Goal: Task Accomplishment & Management: Manage account settings

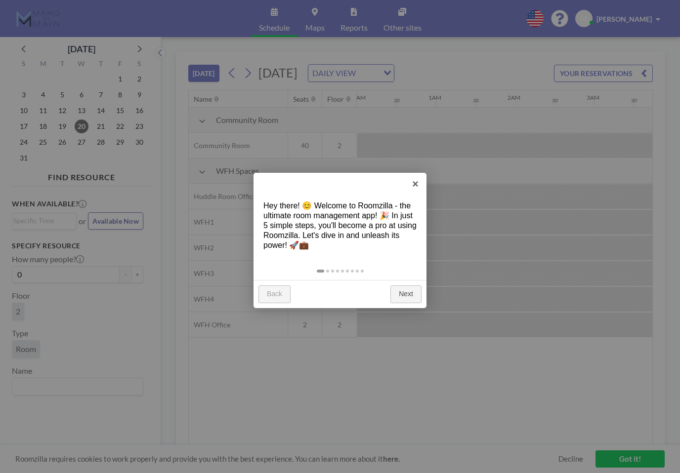
scroll to position [0, 474]
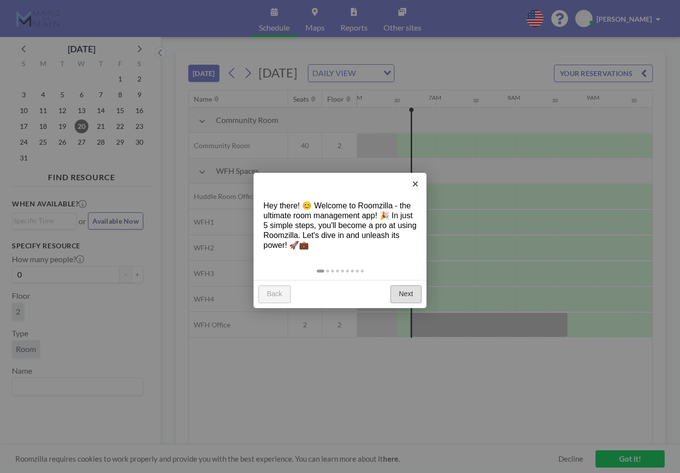
click at [403, 293] on link "Next" at bounding box center [405, 294] width 31 height 18
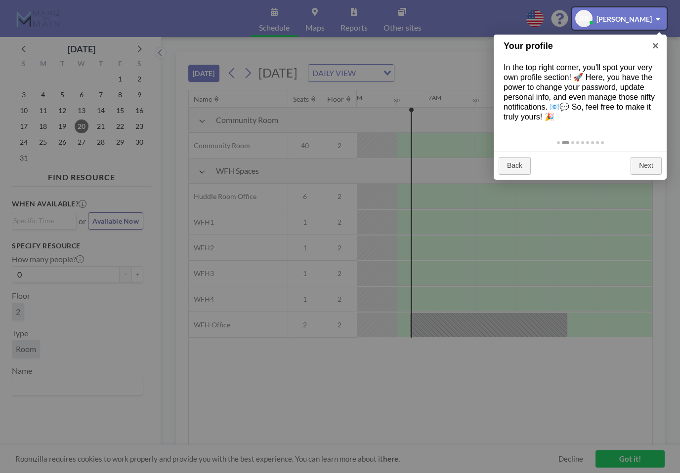
click at [645, 79] on div at bounding box center [340, 236] width 680 height 473
click at [627, 73] on div at bounding box center [340, 236] width 680 height 473
click at [643, 72] on div at bounding box center [340, 236] width 680 height 473
click at [646, 454] on div at bounding box center [340, 236] width 680 height 473
click at [639, 457] on div at bounding box center [340, 236] width 680 height 473
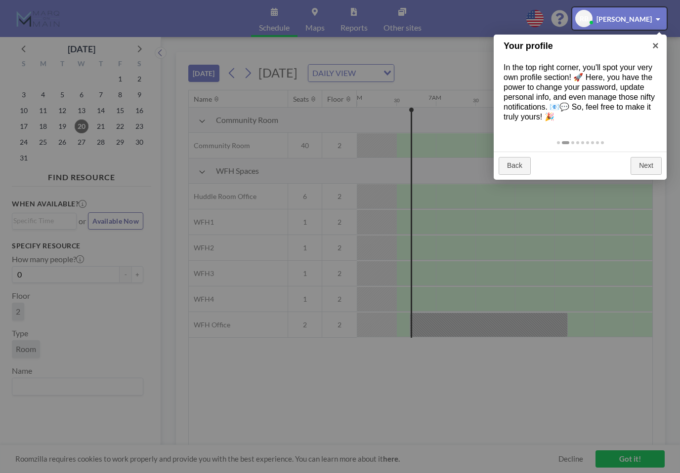
click at [643, 462] on div at bounding box center [340, 236] width 680 height 473
click at [645, 460] on div at bounding box center [340, 236] width 680 height 473
click at [659, 20] on div at bounding box center [619, 18] width 94 height 22
click at [650, 21] on div at bounding box center [619, 18] width 94 height 22
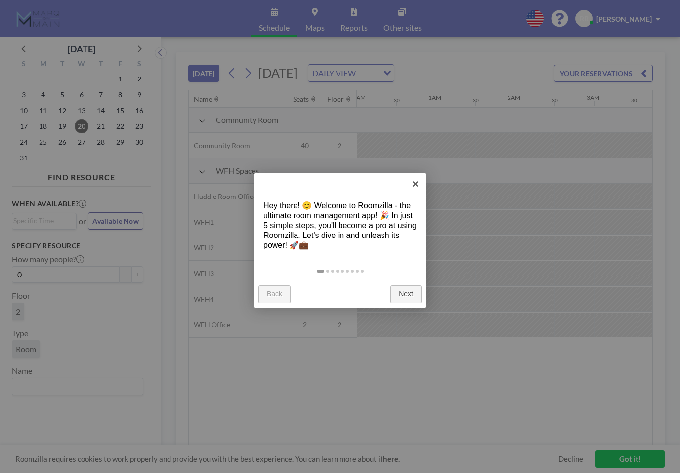
scroll to position [0, 474]
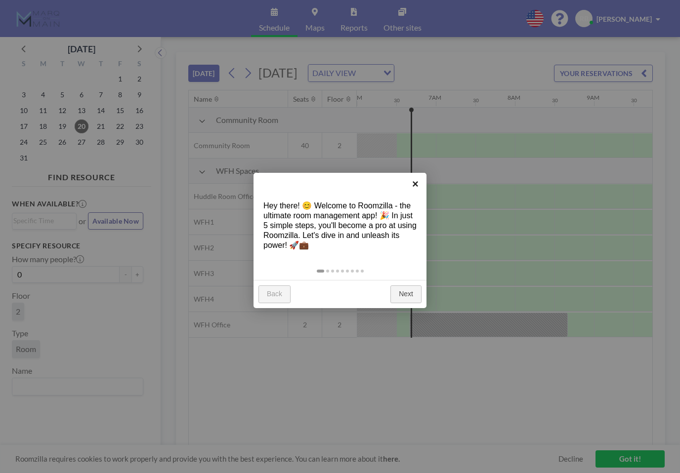
click at [419, 184] on link "×" at bounding box center [415, 184] width 22 height 22
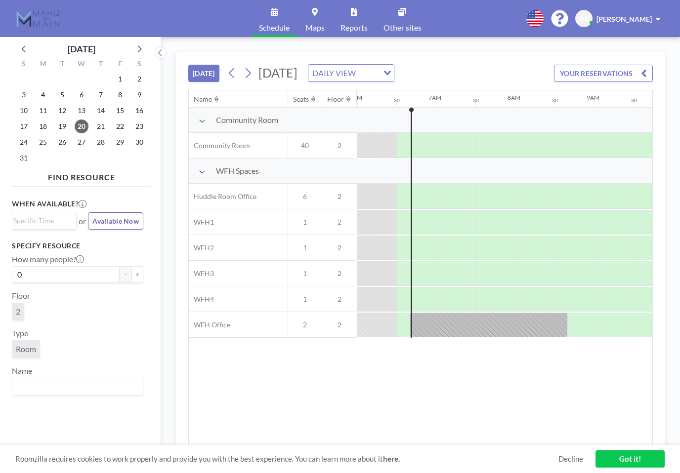
click at [644, 74] on icon "button" at bounding box center [644, 73] width 6 height 12
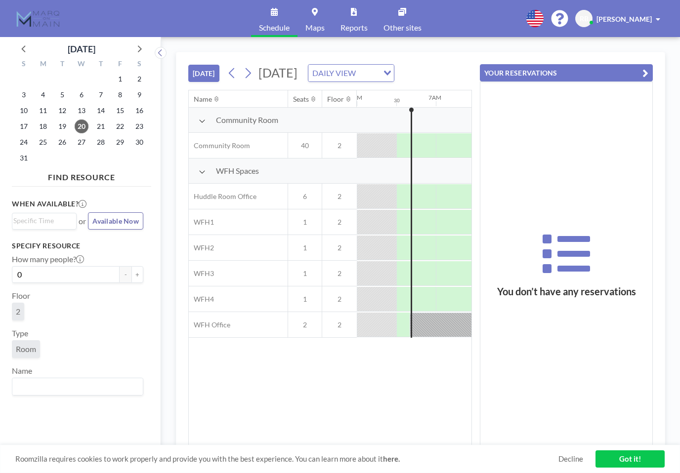
click at [395, 377] on div "Name Seats Floor 12AM 30 1AM 30 2AM 30 3AM 30 4AM 30 5AM 30 6AM 30 7AM 30 8AM 3…" at bounding box center [330, 267] width 283 height 355
click at [643, 68] on icon "button" at bounding box center [645, 73] width 6 height 12
